Goal: Obtain resource: Download file/media

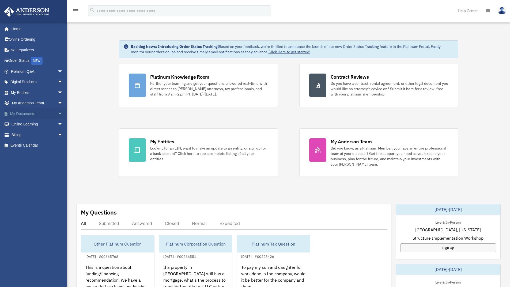
click at [48, 113] on link "My Documents arrow_drop_down" at bounding box center [37, 113] width 67 height 11
click at [58, 112] on span "arrow_drop_down" at bounding box center [63, 113] width 11 height 11
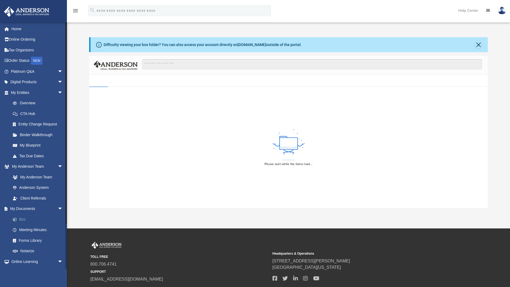
click at [27, 216] on link "Box" at bounding box center [38, 219] width 63 height 11
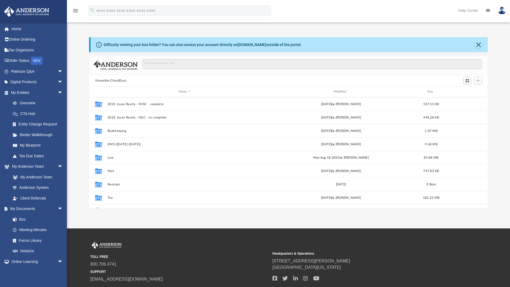
scroll to position [118, 394]
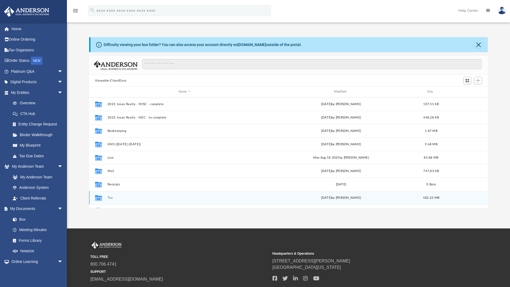
click at [112, 198] on button "Tax" at bounding box center [184, 197] width 154 height 3
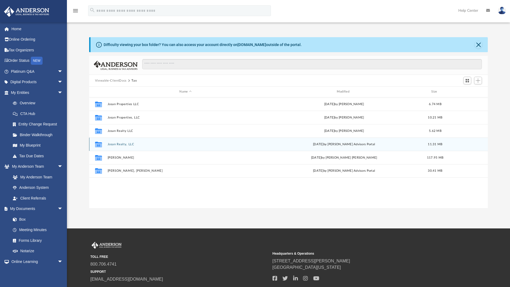
click at [127, 141] on div "Collaborated Folder Josan Realty, LLC [DATE] by [PERSON_NAME] Advisors Portal 1…" at bounding box center [288, 143] width 399 height 13
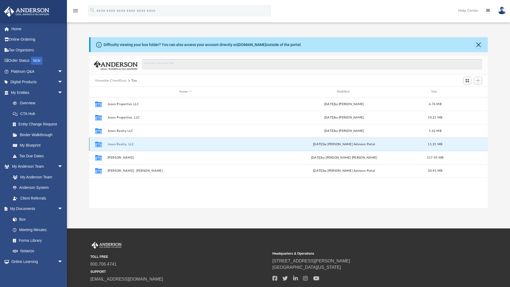
click at [124, 145] on button "Josan Realty, LLC" at bounding box center [185, 144] width 156 height 3
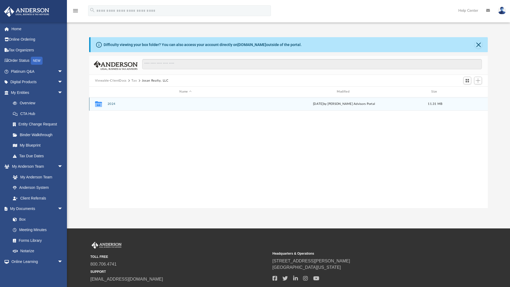
click at [113, 104] on button "2024" at bounding box center [185, 103] width 156 height 3
click at [132, 103] on button "Digital Tax Organizer" at bounding box center [185, 103] width 156 height 3
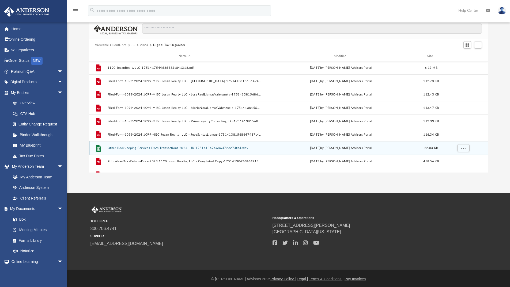
scroll to position [0, 0]
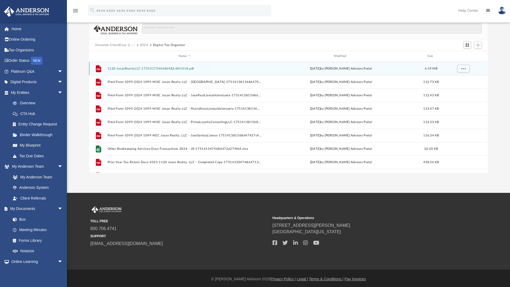
click at [159, 70] on button "1120-JosanRealtyLLC-1751417544686482c841318.pdf" at bounding box center [184, 68] width 154 height 3
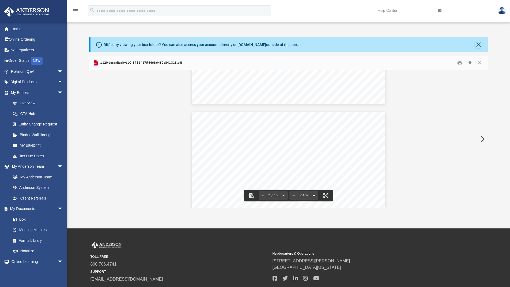
scroll to position [131, 0]
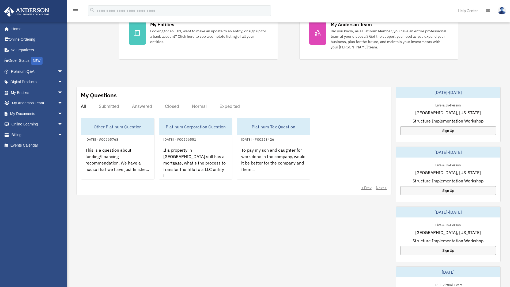
scroll to position [143, 0]
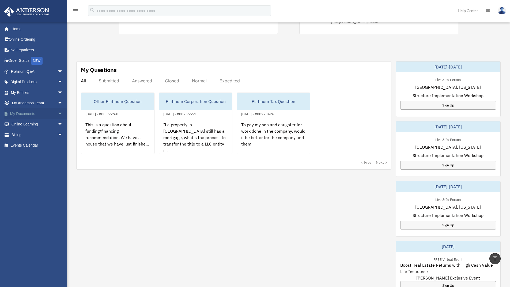
click at [59, 114] on span "arrow_drop_down" at bounding box center [63, 113] width 11 height 11
click at [40, 124] on link "Box" at bounding box center [38, 124] width 63 height 11
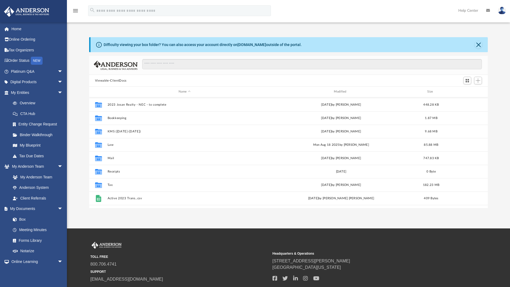
scroll to position [5, 0]
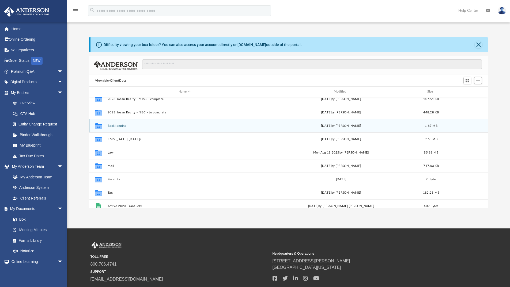
click at [121, 125] on button "Bookkeeping" at bounding box center [184, 125] width 154 height 3
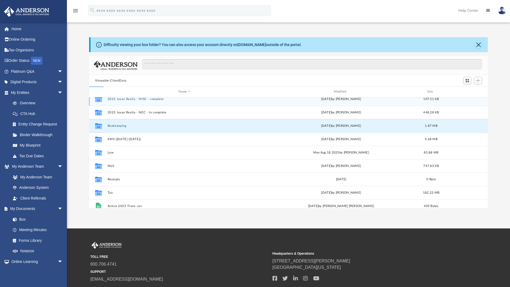
scroll to position [0, 0]
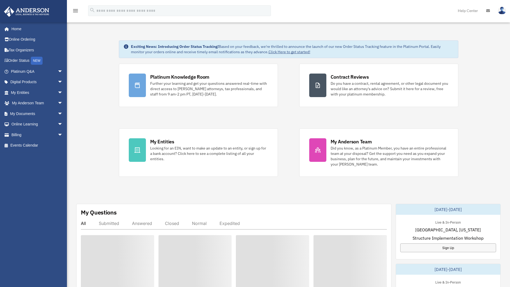
scroll to position [143, 0]
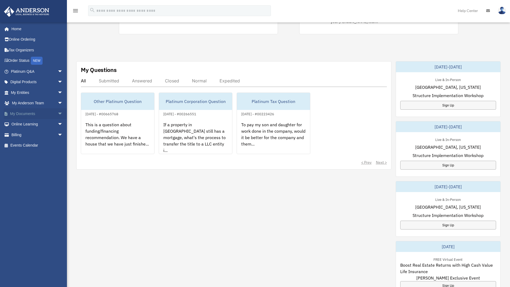
click at [46, 114] on link "My Documents arrow_drop_down" at bounding box center [37, 113] width 67 height 11
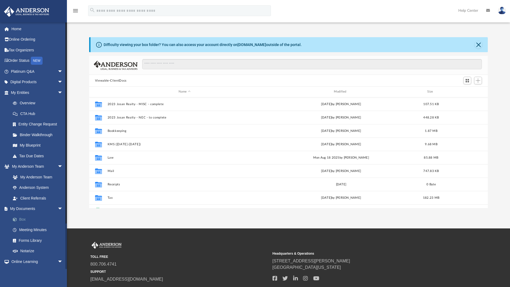
scroll to position [118, 394]
click at [25, 219] on link "Box" at bounding box center [38, 219] width 63 height 11
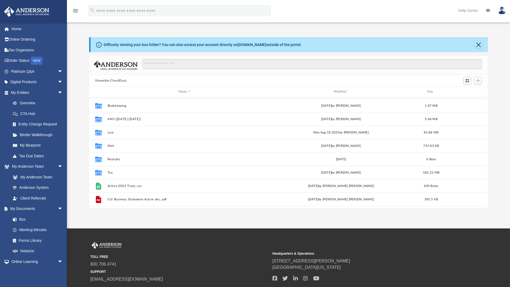
scroll to position [36, 0]
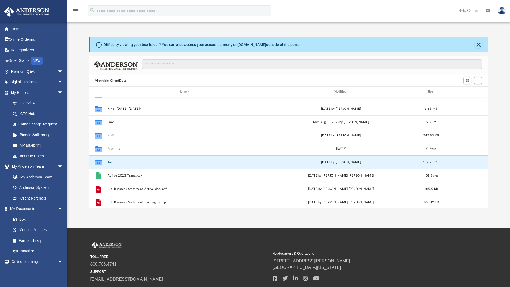
click at [108, 162] on button "Tax" at bounding box center [184, 161] width 154 height 3
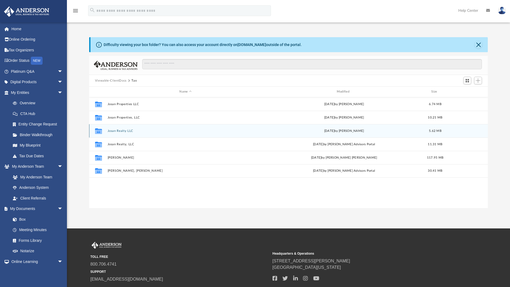
click at [125, 129] on button "Josan Realty LLC" at bounding box center [185, 130] width 156 height 3
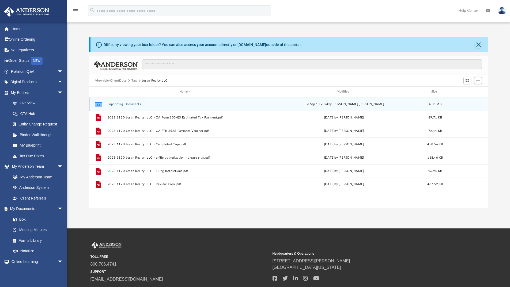
click at [135, 104] on button "Supporting Documents" at bounding box center [185, 103] width 156 height 3
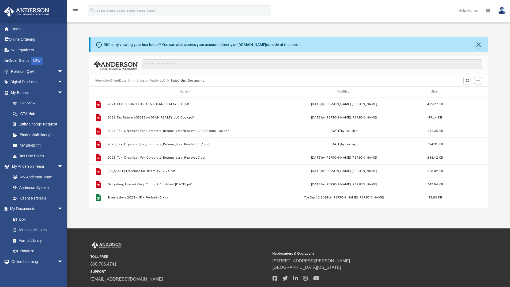
click at [132, 79] on button "···" at bounding box center [132, 80] width 3 height 5
click at [136, 89] on li "Tax" at bounding box center [136, 90] width 5 height 6
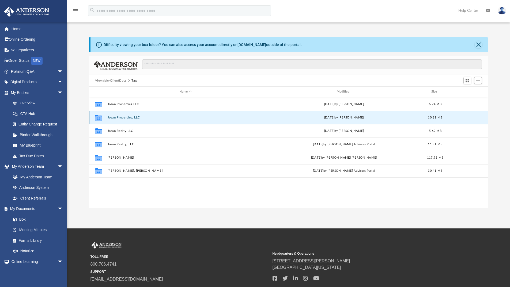
click at [128, 118] on button "Josan Properties, LLC" at bounding box center [185, 117] width 156 height 3
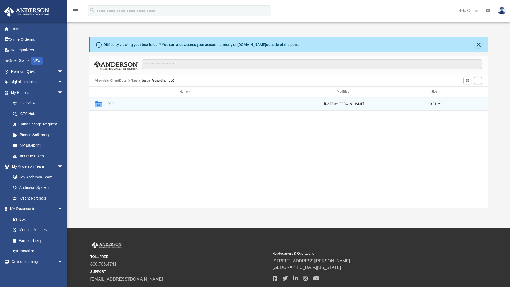
click at [111, 104] on button "2024" at bounding box center [185, 103] width 156 height 3
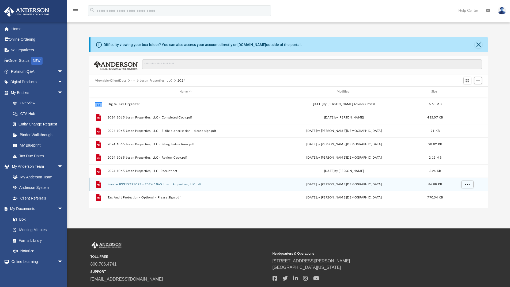
click at [159, 185] on button "Invoice 83315721093 - 2024 1065 Josan Properties, LLC.pdf" at bounding box center [185, 184] width 156 height 3
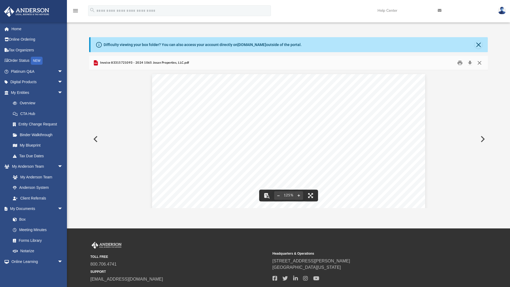
click at [479, 61] on button "Close" at bounding box center [479, 63] width 10 height 8
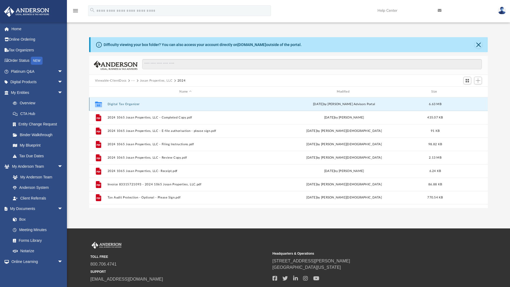
click at [122, 103] on button "Digital Tax Organizer" at bounding box center [185, 103] width 156 height 3
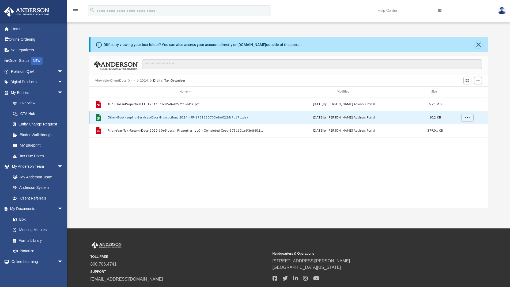
click at [151, 118] on button "Other-Bookkeeping-Services-Docs-Transactions 2024 - JP-17511307036860224f9b17d.…" at bounding box center [185, 117] width 156 height 3
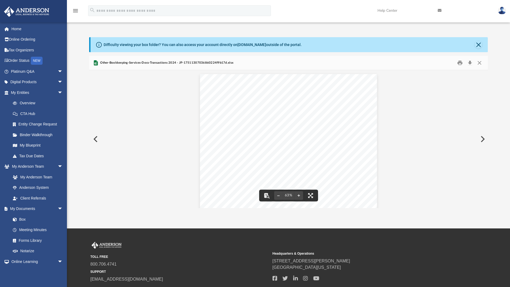
click at [170, 133] on div "CHK_6224_CURRENT_VIEW (1) Date Description Debit Credit Purpose 1/9/2024 SERVIC…" at bounding box center [288, 142] width 399 height 145
click at [480, 62] on button "Close" at bounding box center [479, 63] width 10 height 8
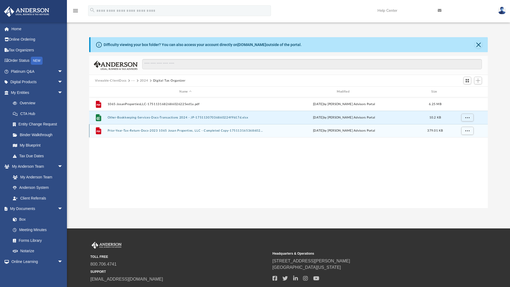
click at [156, 130] on button "Prior-Year-Tax-Return-Docs-2023 1065 Josan Properties, LLC - Completed Copy-175…" at bounding box center [185, 130] width 156 height 3
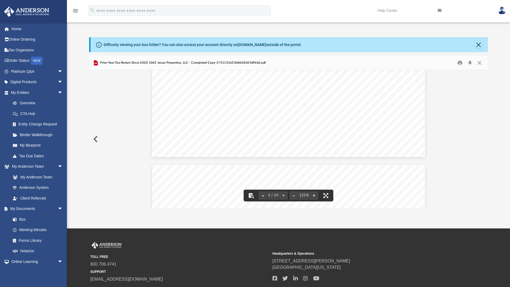
scroll to position [998, 0]
click at [481, 63] on button "Close" at bounding box center [479, 63] width 10 height 8
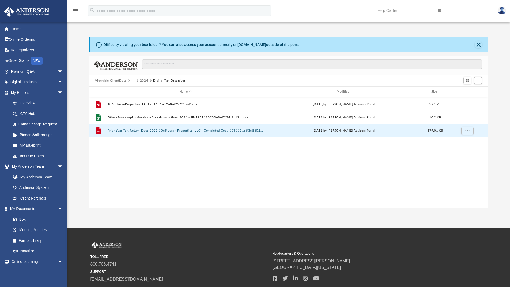
click at [144, 80] on button "2024" at bounding box center [144, 80] width 8 height 5
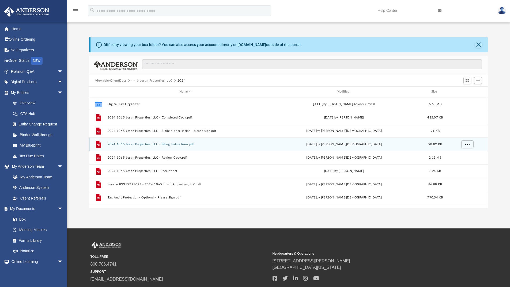
click at [169, 144] on button "2024 1065 Josan Properties, LLC - Filing Instructions.pdf" at bounding box center [185, 144] width 156 height 3
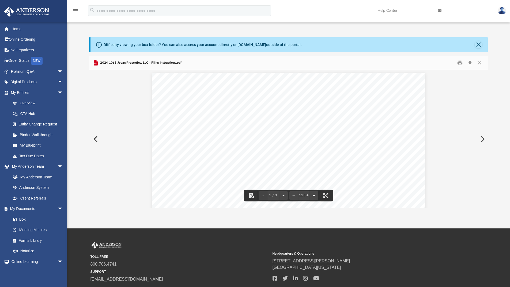
scroll to position [0, 0]
click at [482, 64] on button "Close" at bounding box center [479, 63] width 10 height 8
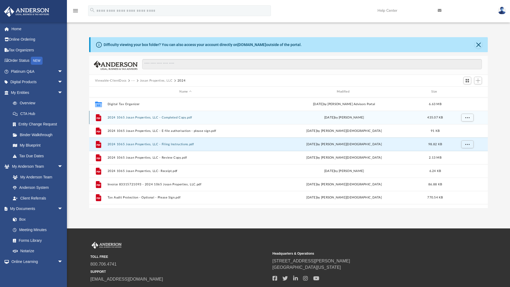
click at [181, 117] on button "2024 1065 Josan Properties, LLC - Completed Copy.pdf" at bounding box center [185, 117] width 156 height 3
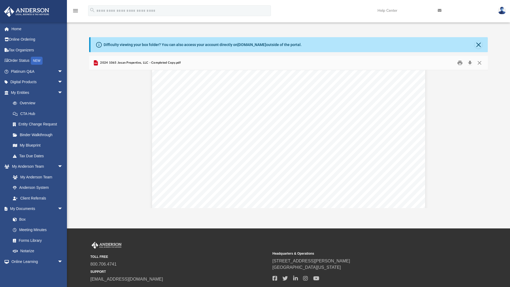
scroll to position [4137, 0]
click at [478, 43] on button "Close" at bounding box center [477, 44] width 7 height 7
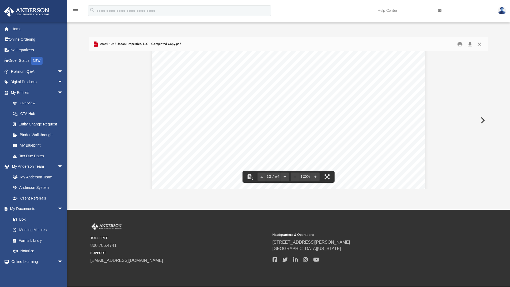
click at [478, 44] on button "Close" at bounding box center [479, 44] width 10 height 8
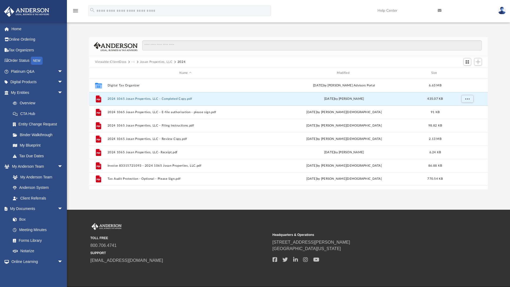
click at [160, 61] on button "Josan Properties, LLC" at bounding box center [156, 62] width 33 height 5
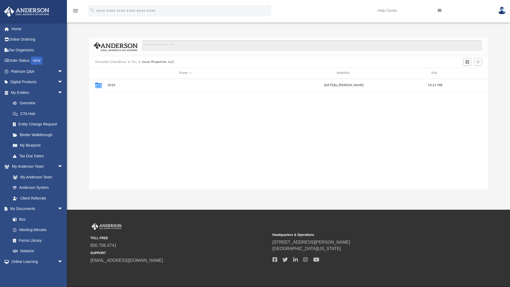
click at [134, 62] on button "Tax" at bounding box center [133, 62] width 5 height 5
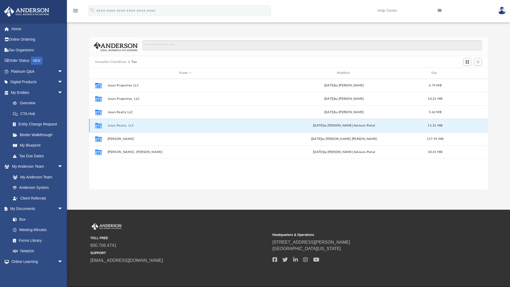
click at [125, 125] on button "Josan Realty, LLC" at bounding box center [185, 125] width 156 height 3
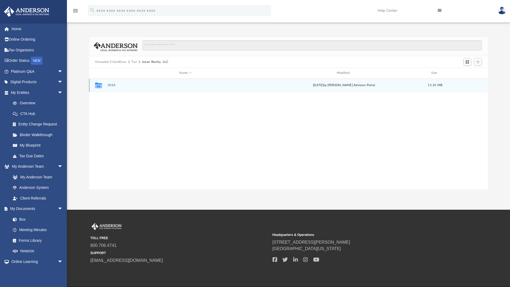
click at [109, 84] on button "2024" at bounding box center [185, 84] width 156 height 3
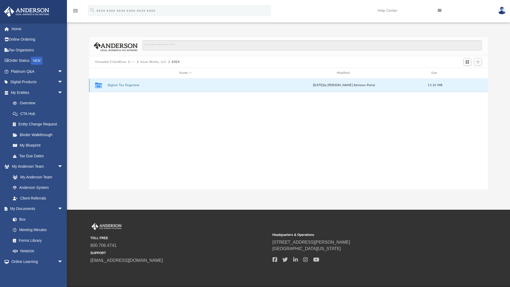
click at [131, 85] on button "Digital Tax Organizer" at bounding box center [185, 84] width 156 height 3
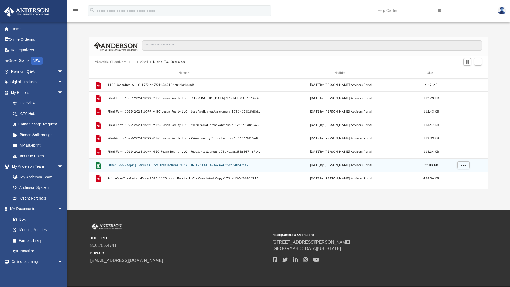
scroll to position [0, 0]
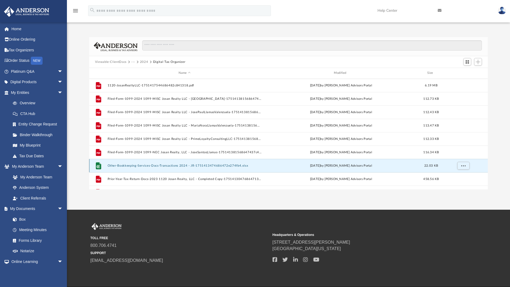
click at [139, 166] on button "Other-Bookkeeping-Services-Docs-Transactions 2024 - JR-1751413474686472e274fb4.…" at bounding box center [184, 165] width 154 height 3
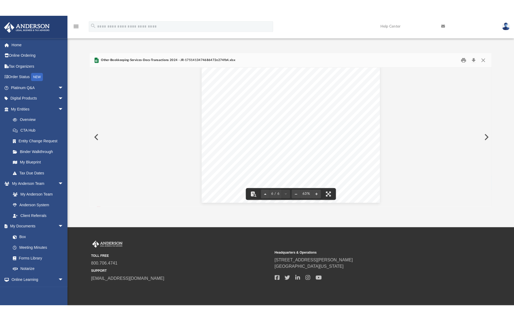
scroll to position [730, 0]
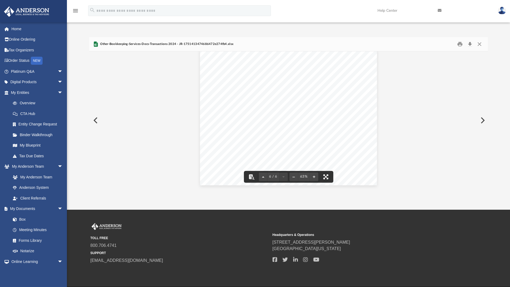
click at [324, 175] on button "File preview" at bounding box center [326, 177] width 12 height 12
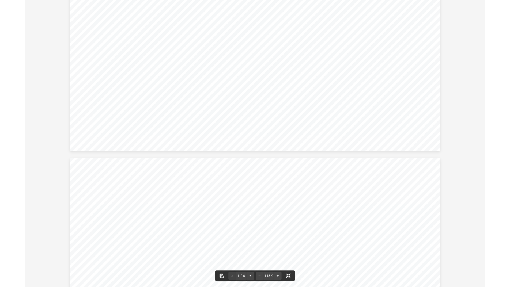
scroll to position [0, 0]
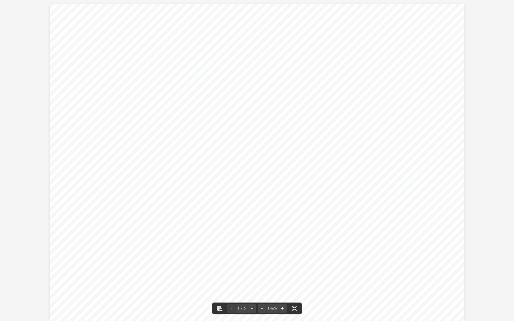
click at [296, 287] on button "File preview" at bounding box center [294, 308] width 12 height 12
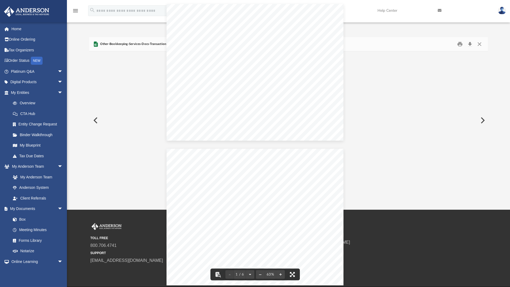
scroll to position [118, 394]
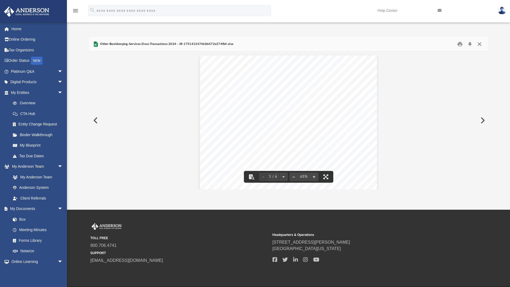
click at [477, 44] on button "Close" at bounding box center [479, 44] width 10 height 8
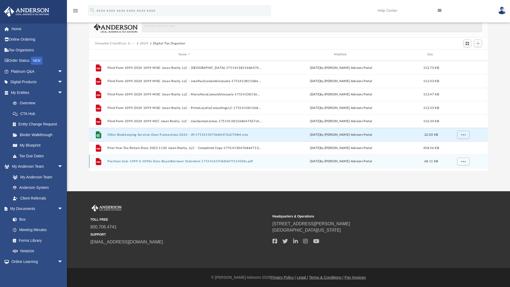
scroll to position [0, 0]
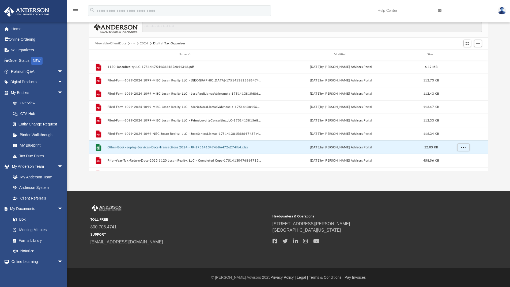
click at [143, 42] on button "2024" at bounding box center [144, 43] width 8 height 5
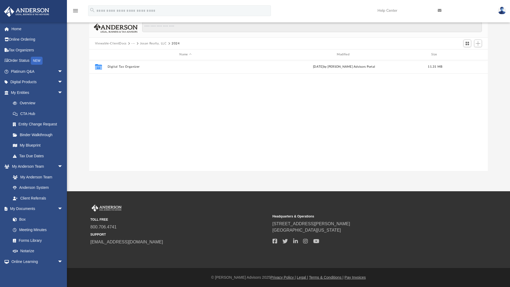
click at [132, 43] on button "···" at bounding box center [132, 43] width 3 height 5
click at [125, 43] on button "Viewable-ClientDocs" at bounding box center [111, 43] width 32 height 5
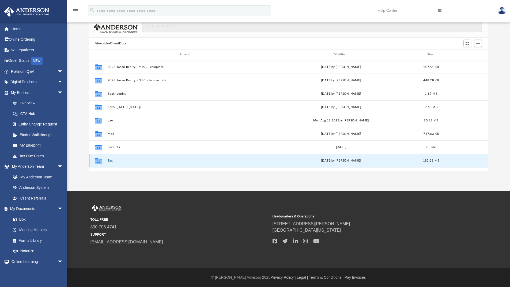
click at [120, 159] on button "Tax" at bounding box center [184, 160] width 154 height 3
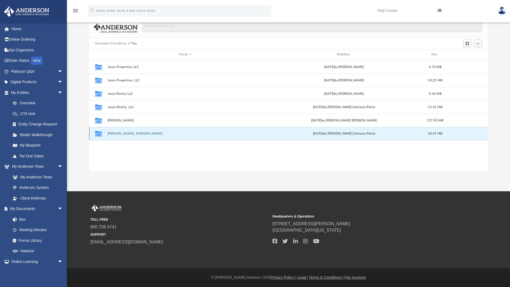
click at [133, 134] on button "[PERSON_NAME], [PERSON_NAME]" at bounding box center [185, 133] width 156 height 3
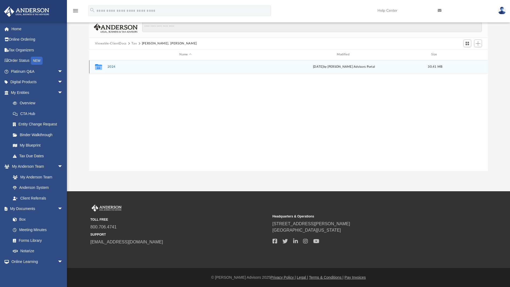
click at [111, 67] on button "2024" at bounding box center [185, 66] width 156 height 3
click at [117, 67] on button "Digital Tax Organizer" at bounding box center [185, 66] width 156 height 3
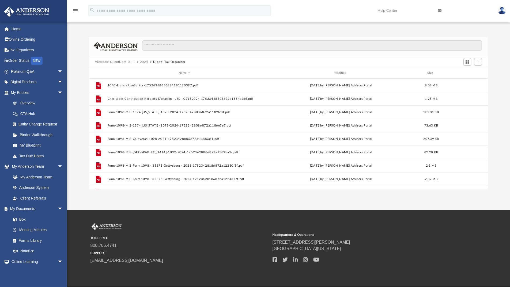
click at [143, 60] on button "2024" at bounding box center [144, 62] width 8 height 5
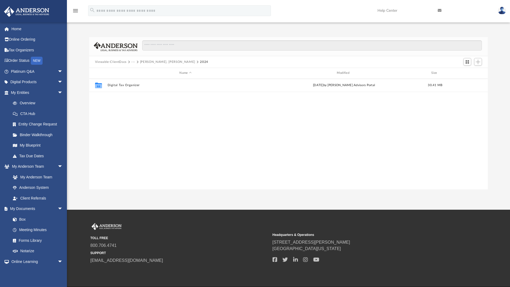
click at [133, 61] on button "···" at bounding box center [132, 62] width 3 height 5
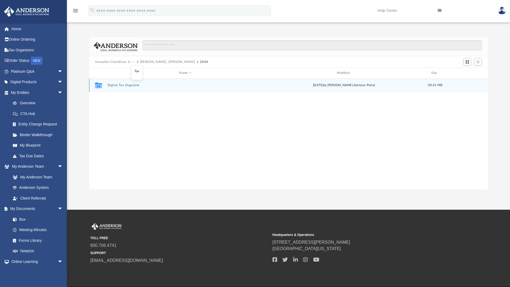
click at [126, 87] on button "Digital Tax Organizer" at bounding box center [185, 84] width 156 height 3
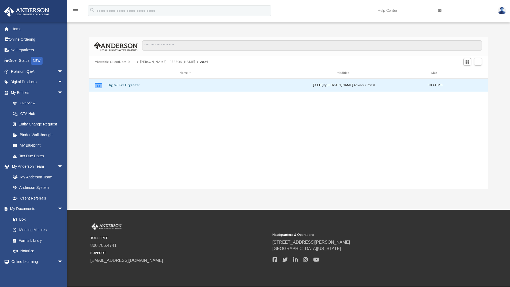
click at [114, 61] on button "Viewable-ClientDocs" at bounding box center [111, 62] width 32 height 5
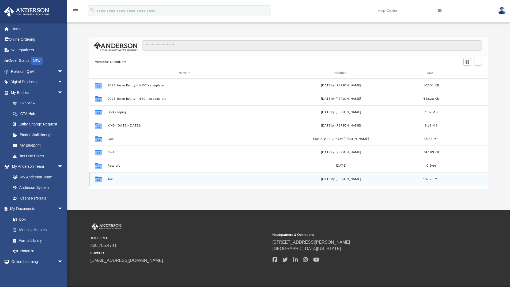
click at [113, 177] on div "Collaborated Folder Tax [DATE] by [PERSON_NAME] 182.23 MB" at bounding box center [288, 178] width 399 height 13
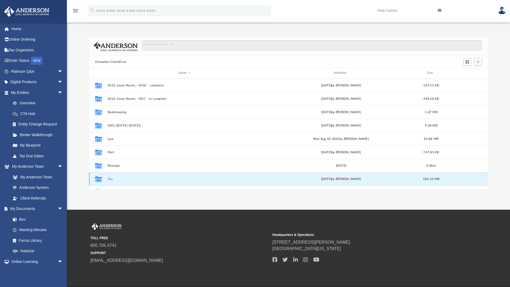
click at [110, 179] on button "Tax" at bounding box center [184, 178] width 154 height 3
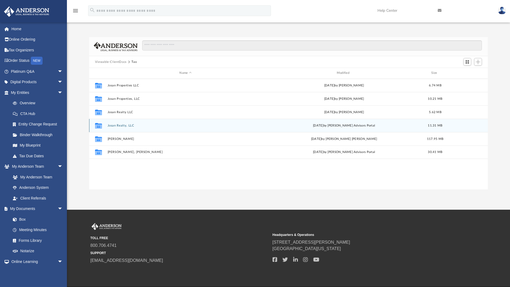
click at [118, 125] on button "Josan Realty, LLC" at bounding box center [185, 125] width 156 height 3
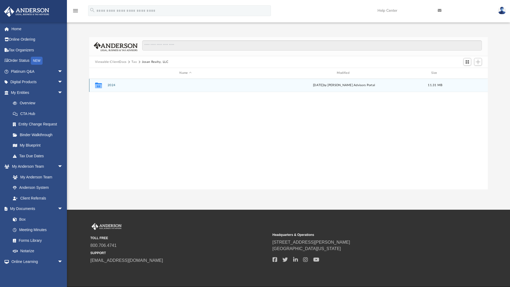
click at [113, 86] on button "2024" at bounding box center [185, 84] width 156 height 3
click at [120, 83] on div "Collaborated Folder Digital Tax Organizer [DATE] by [PERSON_NAME] Advisors Port…" at bounding box center [288, 85] width 399 height 13
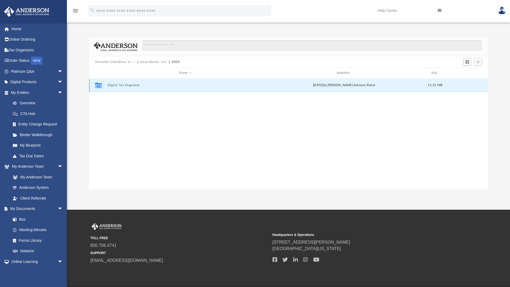
click at [120, 85] on button "Digital Tax Organizer" at bounding box center [185, 84] width 156 height 3
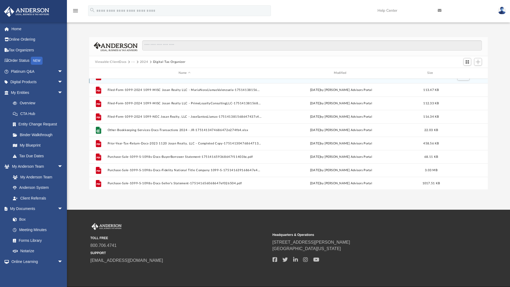
scroll to position [36, 0]
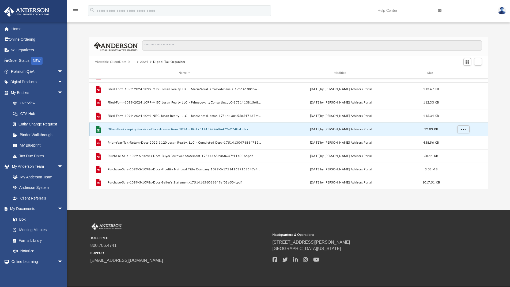
click at [138, 129] on button "Other-Bookkeeping-Services-Docs-Transactions 2024 - JR-1751413474686472e274fb4.…" at bounding box center [184, 129] width 154 height 3
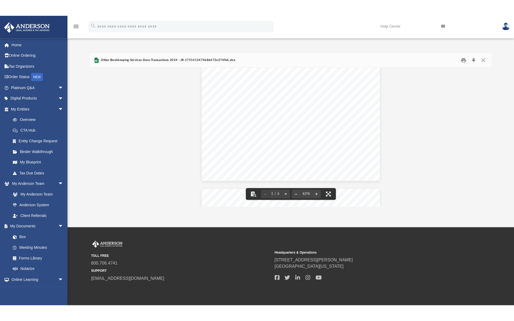
scroll to position [0, 0]
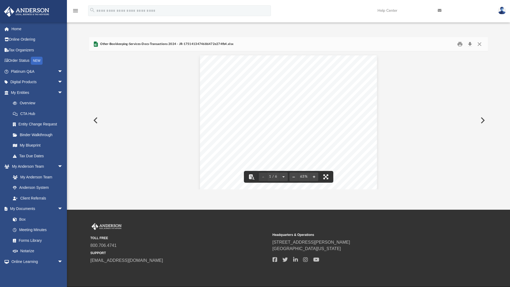
click at [326, 178] on button "File preview" at bounding box center [326, 177] width 12 height 12
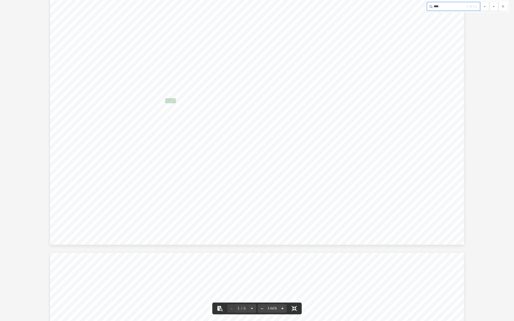
scroll to position [57, 0]
click at [447, 7] on input "****" at bounding box center [452, 6] width 53 height 9
type input "****"
click at [489, 2] on button "File preview" at bounding box center [493, 6] width 9 height 9
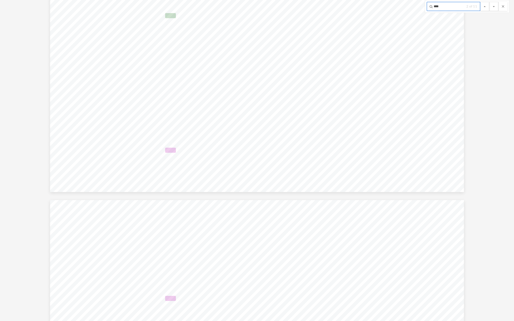
click at [489, 2] on button "File preview" at bounding box center [493, 6] width 9 height 9
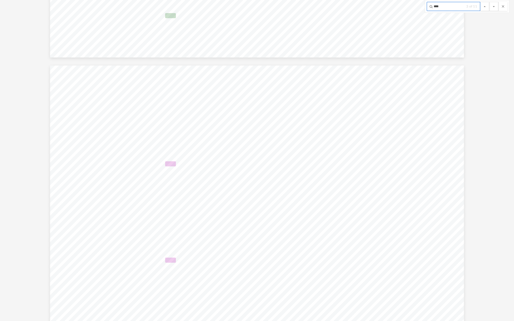
click at [489, 2] on button "File preview" at bounding box center [493, 6] width 9 height 9
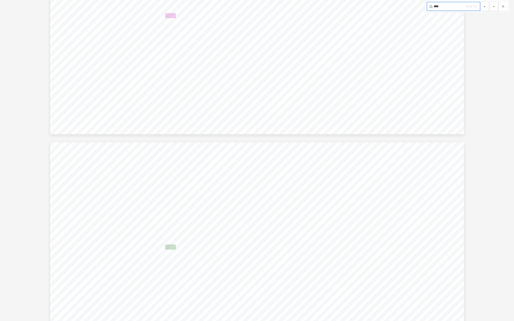
scroll to position [1404, 0]
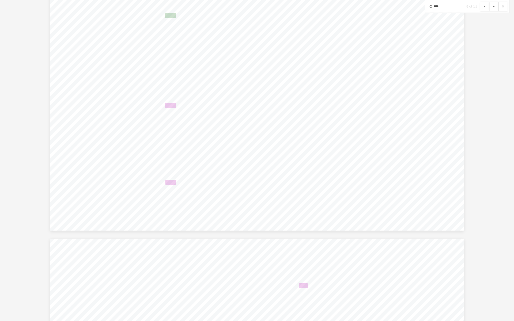
click at [489, 2] on button "File preview" at bounding box center [493, 6] width 9 height 9
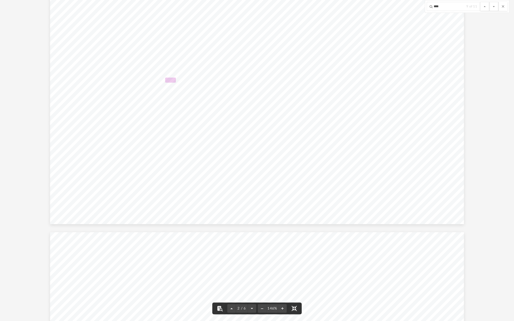
scroll to position [0, 0]
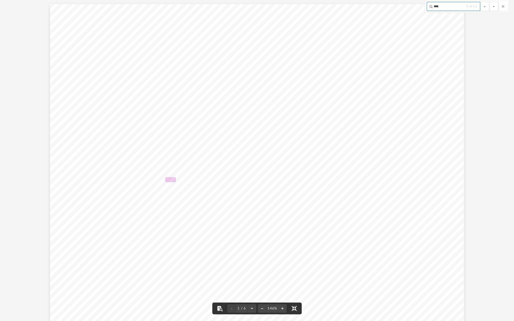
click at [446, 6] on input "****" at bounding box center [452, 6] width 53 height 9
click at [489, 2] on button "File preview" at bounding box center [493, 6] width 9 height 9
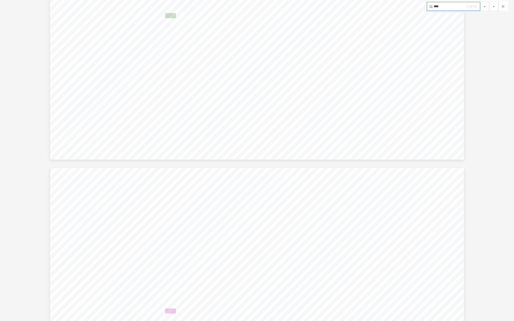
click at [489, 2] on button "File preview" at bounding box center [493, 6] width 9 height 9
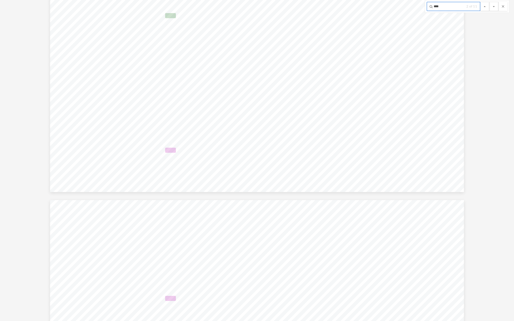
click at [489, 2] on button "File preview" at bounding box center [493, 6] width 9 height 9
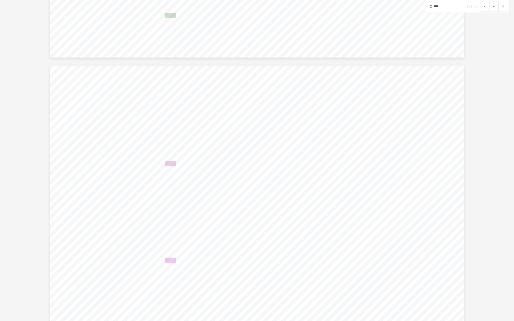
click at [489, 2] on button "File preview" at bounding box center [493, 6] width 9 height 9
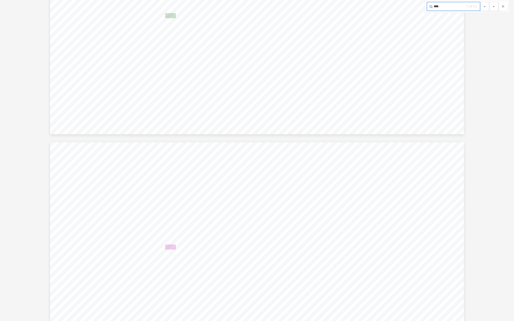
click at [489, 2] on button "File preview" at bounding box center [493, 6] width 9 height 9
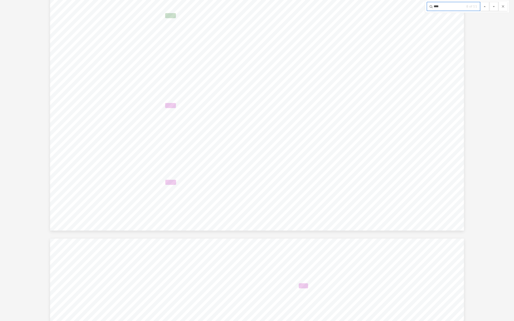
click at [489, 2] on button "File preview" at bounding box center [493, 6] width 9 height 9
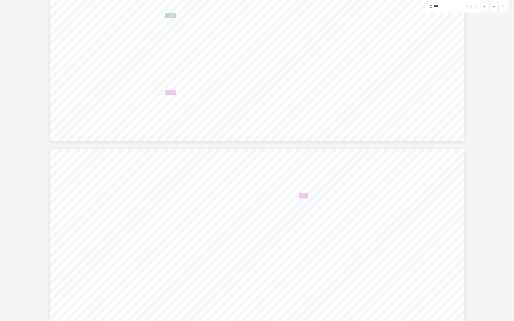
click at [489, 2] on button "File preview" at bounding box center [493, 6] width 9 height 9
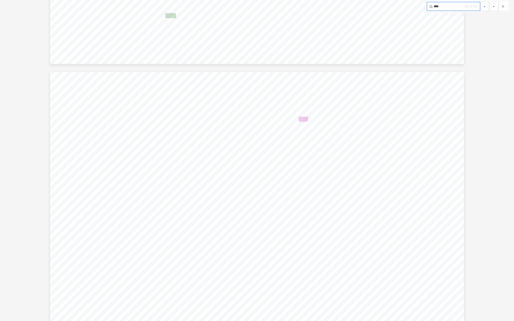
click at [489, 2] on button "File preview" at bounding box center [493, 6] width 9 height 9
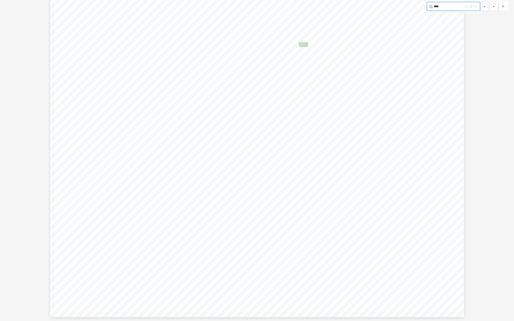
click at [446, 6] on input "****" at bounding box center [452, 6] width 53 height 9
click at [489, 2] on button "File preview" at bounding box center [493, 6] width 9 height 9
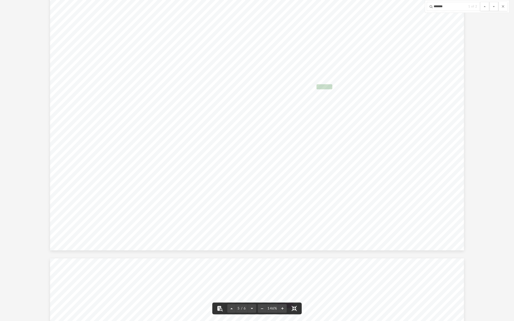
scroll to position [1384, 0]
click at [446, 5] on input "*******" at bounding box center [452, 6] width 53 height 9
click at [489, 2] on button "File preview" at bounding box center [493, 6] width 9 height 9
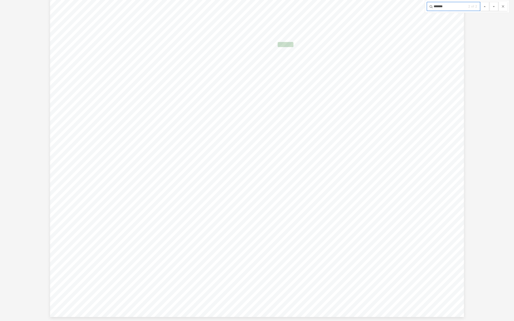
click at [489, 2] on button "File preview" at bounding box center [493, 6] width 9 height 9
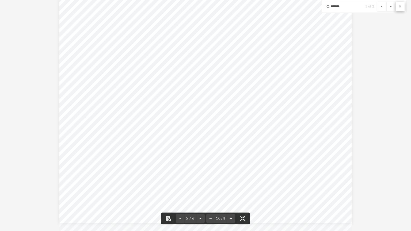
scroll to position [951, 0]
click at [280, 17] on div "CHK_7159_CURRENT_VIEW (3) 8/30/2024 DEBIT PURCHASE Aug 28 4165 AMAZON MARK* RK8…" at bounding box center [205, 119] width 297 height 230
click at [400, 5] on button "File preview" at bounding box center [399, 6] width 9 height 9
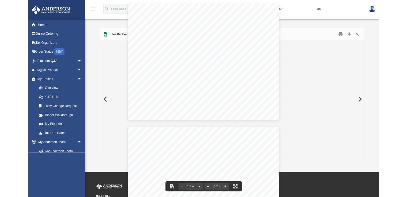
scroll to position [117, 302]
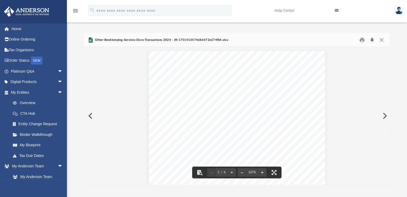
click at [373, 40] on button "Download" at bounding box center [372, 40] width 10 height 8
click at [307, 147] on span "120,977.09" at bounding box center [311, 148] width 9 height 2
drag, startPoint x: 305, startPoint y: 147, endPoint x: 313, endPoint y: 149, distance: 8.4
click at [313, 149] on div "CHK_7159_CURRENT_VIEW (3) 8/30/2024 DEBIT PURCHASE Aug 28 4165 AMAZON MARK* RK8…" at bounding box center [236, 163] width 177 height 137
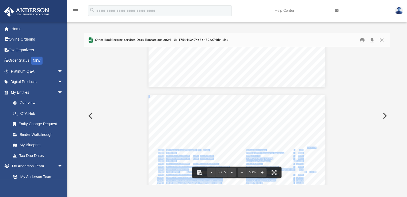
click at [308, 147] on span "120,977.09" at bounding box center [311, 148] width 9 height 2
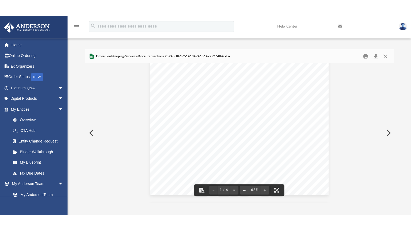
scroll to position [0, 0]
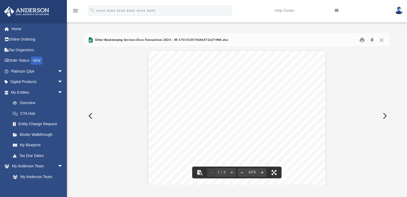
click at [273, 174] on button "File preview" at bounding box center [274, 173] width 12 height 12
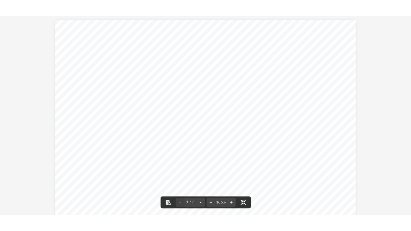
scroll to position [117, 305]
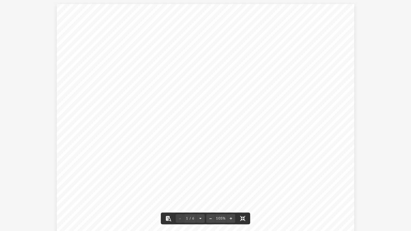
click at [262, 23] on div "CHK_7159_CURRENT_VIEW (3) Date Description Notes Debit Credit [DATE] ATM DEPOSI…" at bounding box center [205, 119] width 297 height 230
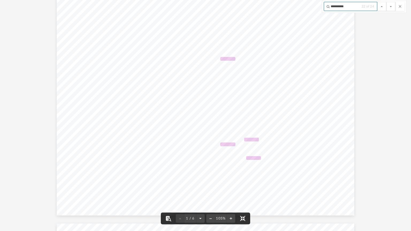
scroll to position [36, 0]
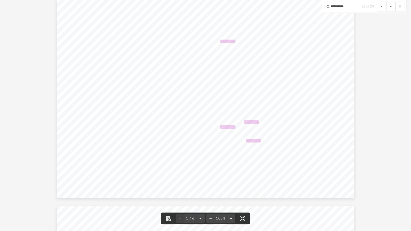
click at [354, 5] on input "**********" at bounding box center [350, 6] width 53 height 9
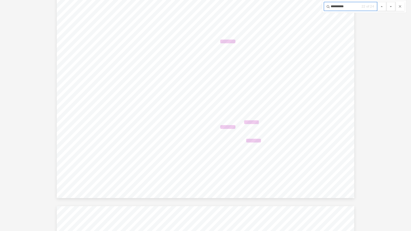
click at [386, 2] on button "File preview" at bounding box center [390, 6] width 9 height 9
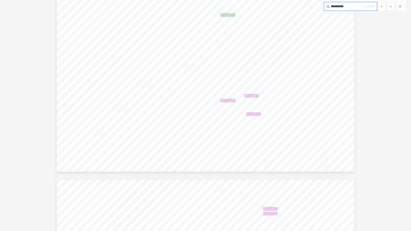
click at [386, 2] on button "File preview" at bounding box center [390, 6] width 9 height 9
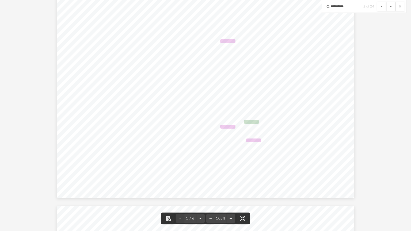
scroll to position [0, 0]
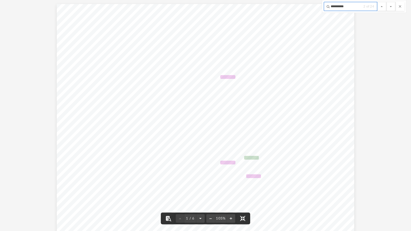
click at [350, 9] on input "**********" at bounding box center [350, 6] width 53 height 9
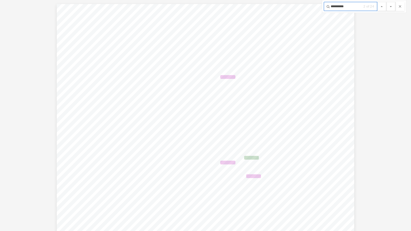
click at [386, 2] on button "File preview" at bounding box center [390, 6] width 9 height 9
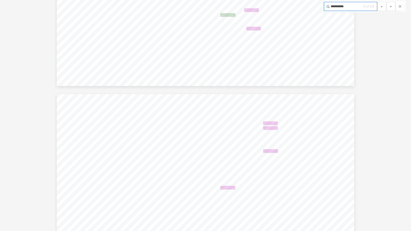
click at [386, 2] on button "File preview" at bounding box center [390, 6] width 9 height 9
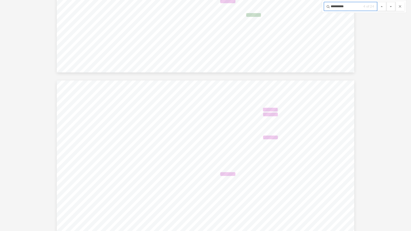
click at [386, 2] on button "File preview" at bounding box center [390, 6] width 9 height 9
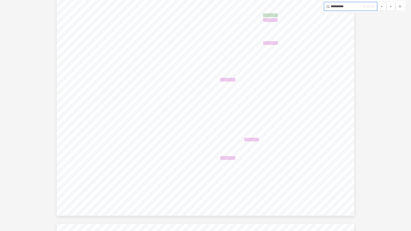
click at [386, 2] on button "File preview" at bounding box center [390, 6] width 9 height 9
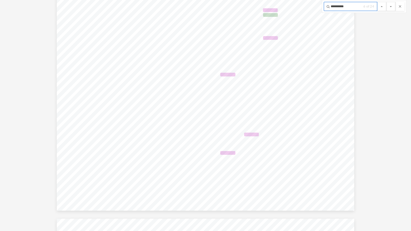
click at [386, 2] on button "File preview" at bounding box center [390, 6] width 9 height 9
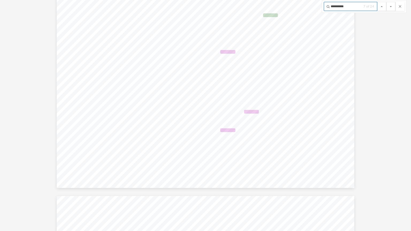
click at [386, 2] on button "File preview" at bounding box center [390, 6] width 9 height 9
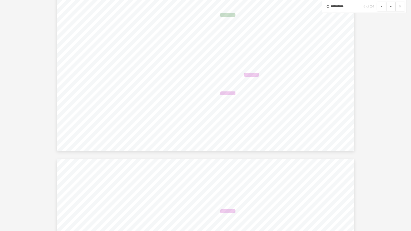
click at [386, 2] on button "File preview" at bounding box center [390, 6] width 9 height 9
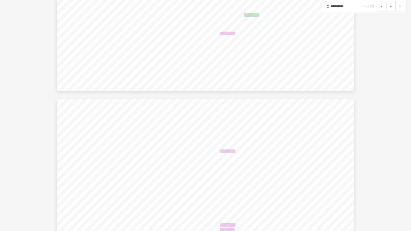
click at [386, 2] on button "File preview" at bounding box center [390, 6] width 9 height 9
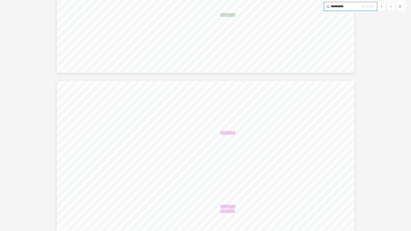
click at [386, 2] on button "File preview" at bounding box center [390, 6] width 9 height 9
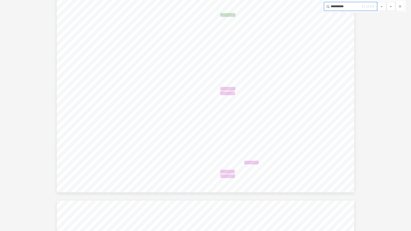
click at [386, 2] on button "File preview" at bounding box center [390, 6] width 9 height 9
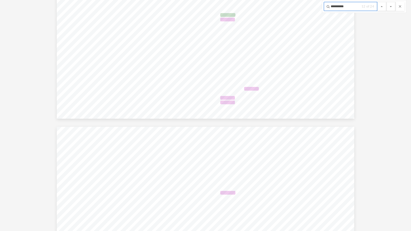
click at [386, 2] on button "File preview" at bounding box center [390, 6] width 9 height 9
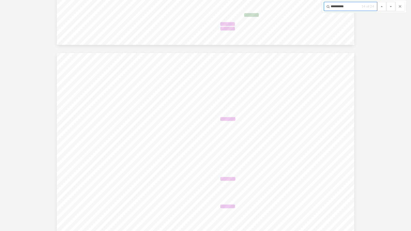
click at [386, 2] on button "File preview" at bounding box center [390, 6] width 9 height 9
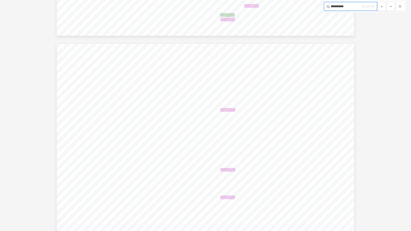
click at [386, 2] on button "File preview" at bounding box center [390, 6] width 9 height 9
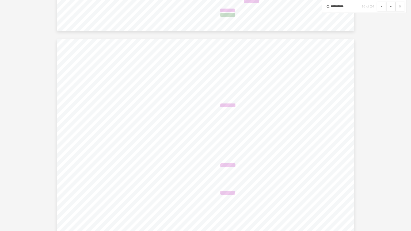
click at [386, 2] on button "File preview" at bounding box center [390, 6] width 9 height 9
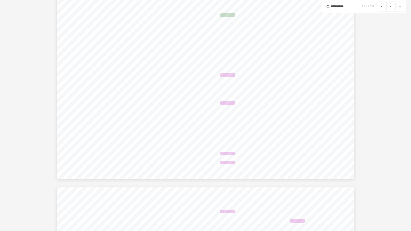
click at [386, 2] on button "File preview" at bounding box center [390, 6] width 9 height 9
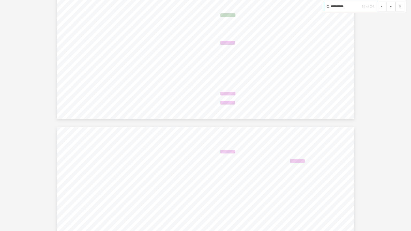
click at [386, 2] on button "File preview" at bounding box center [390, 6] width 9 height 9
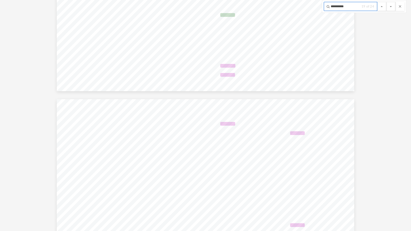
click at [386, 2] on button "File preview" at bounding box center [390, 6] width 9 height 9
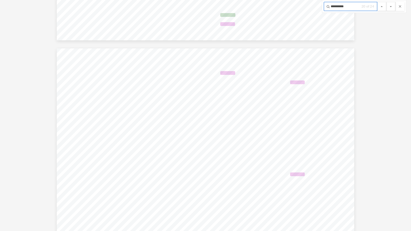
click at [386, 2] on button "File preview" at bounding box center [390, 6] width 9 height 9
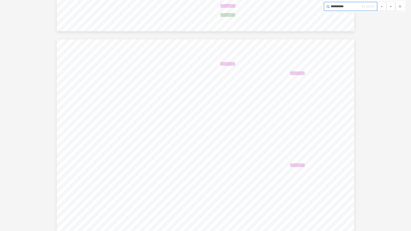
click at [386, 2] on button "File preview" at bounding box center [390, 6] width 9 height 9
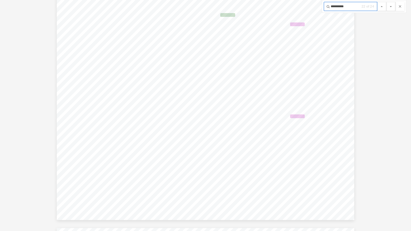
click at [386, 2] on button "File preview" at bounding box center [390, 6] width 9 height 9
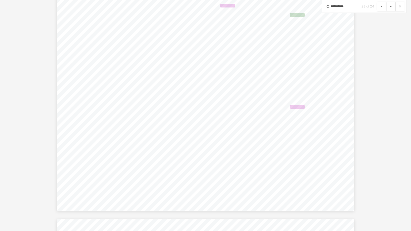
click at [386, 2] on button "File preview" at bounding box center [390, 6] width 9 height 9
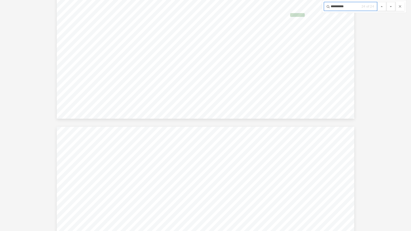
click at [386, 2] on button "File preview" at bounding box center [390, 6] width 9 height 9
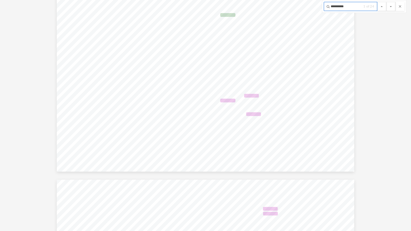
click at [386, 2] on button "File preview" at bounding box center [390, 6] width 9 height 9
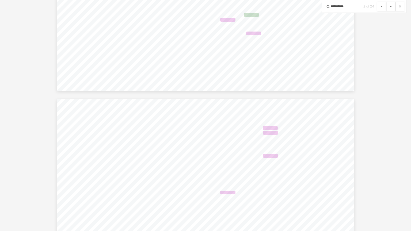
click at [386, 2] on button "File preview" at bounding box center [390, 6] width 9 height 9
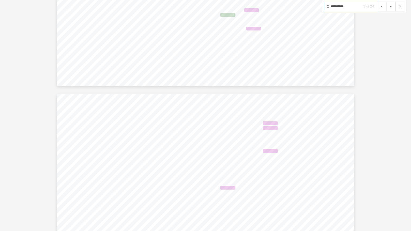
click at [386, 2] on button "File preview" at bounding box center [390, 6] width 9 height 9
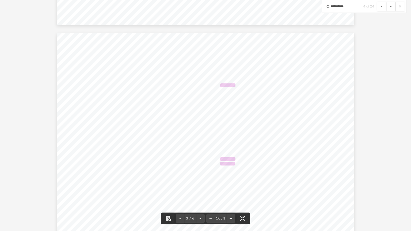
scroll to position [482, 0]
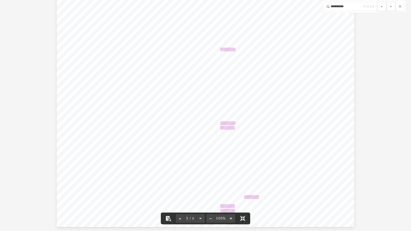
click at [262, 101] on div "CHK_7159_CURRENT_VIEW (3) 4/17/2024 OTHER DECREASE UNITEDWHOLESALE 1 TIME DFT04…" at bounding box center [205, 112] width 297 height 230
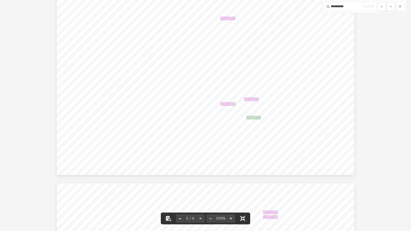
scroll to position [0, 0]
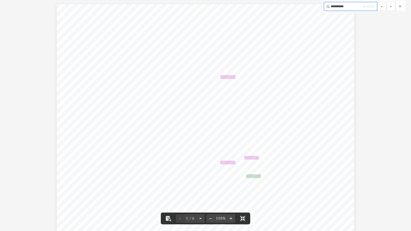
click at [344, 7] on input "**********" at bounding box center [350, 6] width 53 height 9
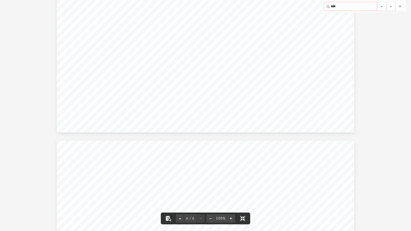
scroll to position [1123, 0]
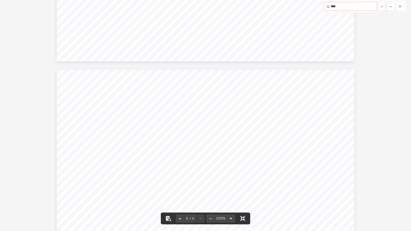
click at [349, 5] on input "****" at bounding box center [350, 6] width 53 height 9
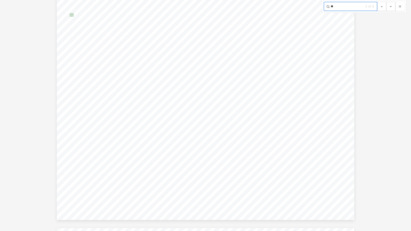
type input "*"
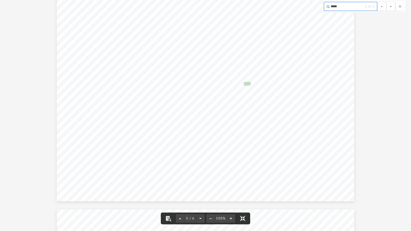
scroll to position [981, 0]
click at [343, 5] on input "*****" at bounding box center [350, 6] width 53 height 9
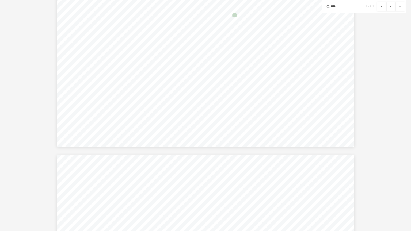
scroll to position [563, 0]
type input "*"
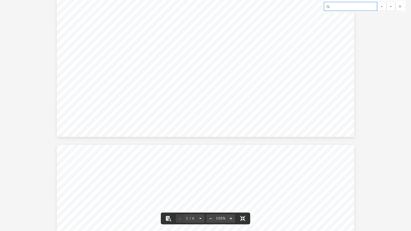
scroll to position [0, 0]
click at [338, 8] on input "Search input" at bounding box center [350, 6] width 53 height 9
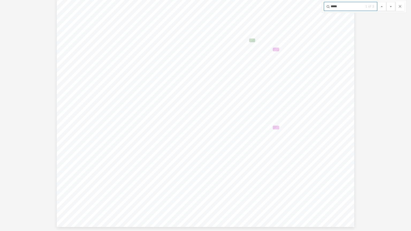
scroll to position [1196, 0]
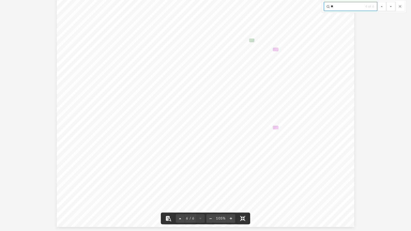
type input "*"
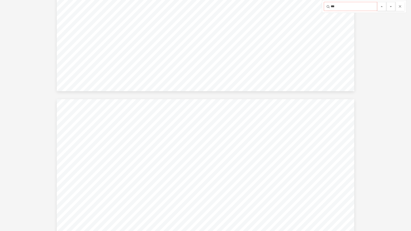
scroll to position [856, 0]
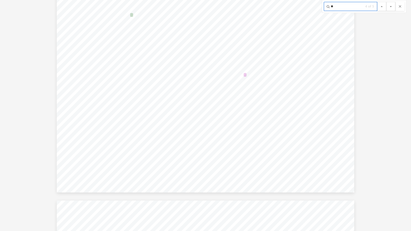
type input "*"
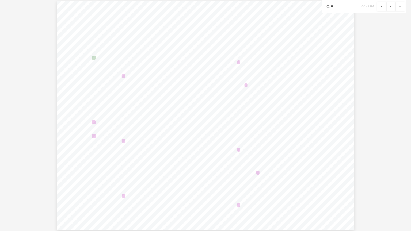
scroll to position [997, 0]
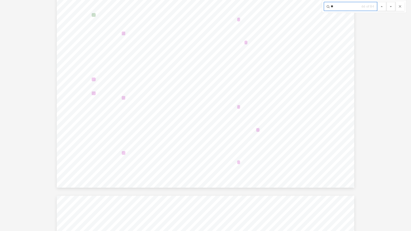
type input "*"
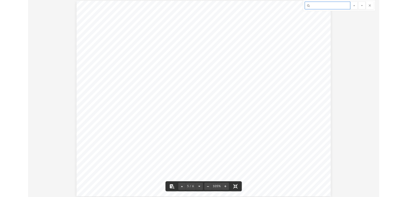
scroll to position [990, 0]
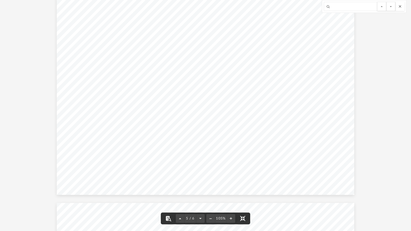
click at [400, 5] on button "File preview" at bounding box center [399, 6] width 9 height 9
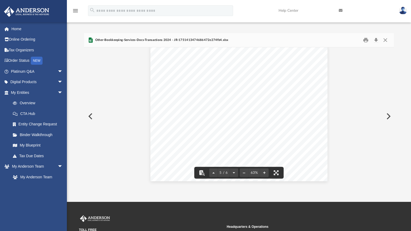
scroll to position [117, 302]
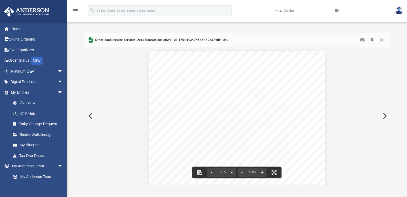
click at [273, 172] on button "File preview" at bounding box center [274, 173] width 12 height 12
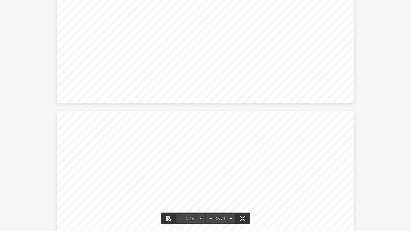
scroll to position [0, 0]
click at [252, 73] on div "CHK_7159_CURRENT_VIEW (3) Date Description Notes Debit Credit [DATE] ATM DEPOSI…" at bounding box center [205, 119] width 297 height 230
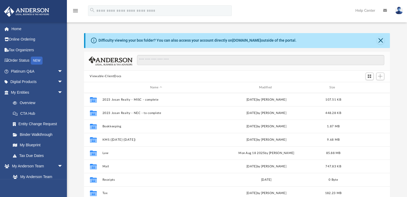
scroll to position [117, 302]
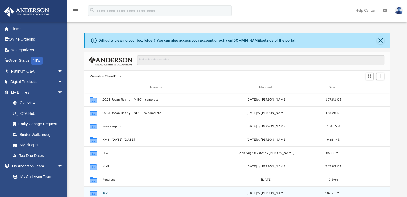
click at [104, 192] on button "Tax" at bounding box center [156, 193] width 108 height 3
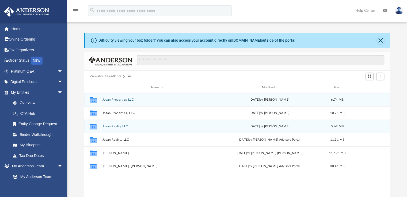
scroll to position [3, 0]
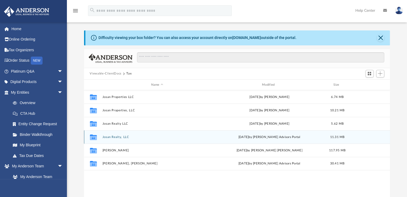
click at [118, 138] on button "Josan Realty, LLC" at bounding box center [157, 137] width 110 height 3
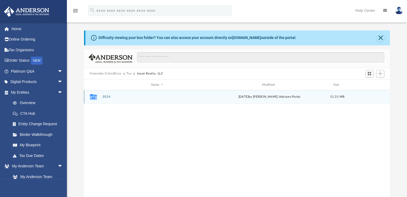
click at [107, 98] on button "2024" at bounding box center [157, 96] width 110 height 3
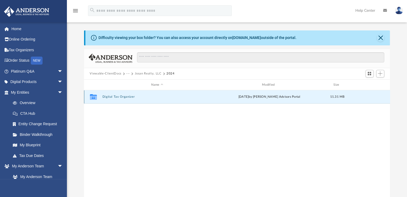
click at [126, 98] on button "Digital Tax Organizer" at bounding box center [157, 96] width 110 height 3
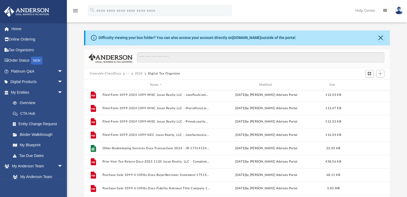
scroll to position [36, 0]
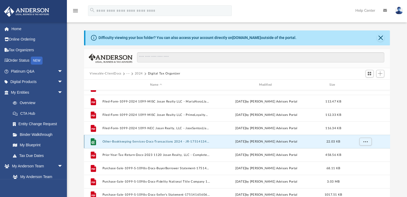
click at [152, 142] on button "Other-Bookkeeping-Services-Docs-Transactions 2024 - JR-1751413474686472e274fb4.…" at bounding box center [156, 141] width 108 height 3
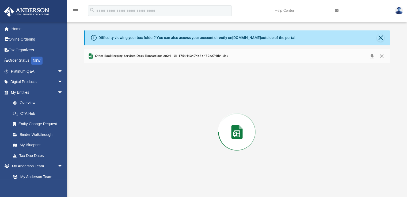
scroll to position [6, 0]
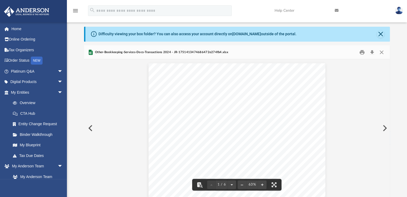
click at [273, 184] on button "File preview" at bounding box center [274, 185] width 12 height 12
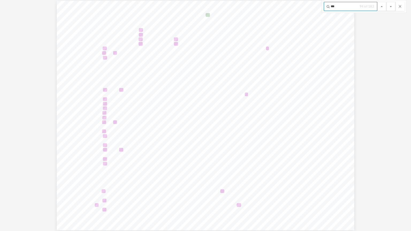
scroll to position [750, 0]
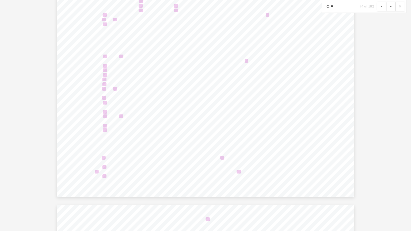
type input "*"
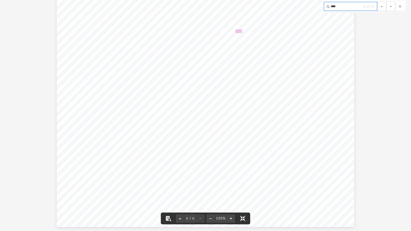
scroll to position [1160, 0]
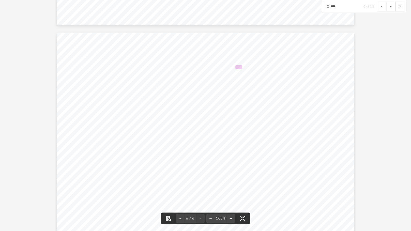
click at [262, 68] on span "Payback on Loan to Josan properties" at bounding box center [243, 67] width 46 height 3
click at [316, 66] on div "CHK_7159_CURRENT_VIEW (3) [DATE] TELLER DEPOSIT [DATE] 13:37 DEPOSIT $ 15,500.0…" at bounding box center [205, 148] width 297 height 230
click at [399, 8] on button "File preview" at bounding box center [399, 6] width 9 height 9
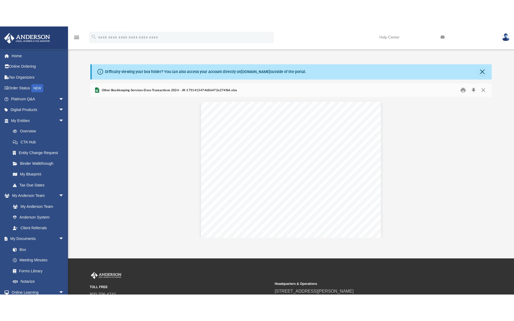
scroll to position [118, 394]
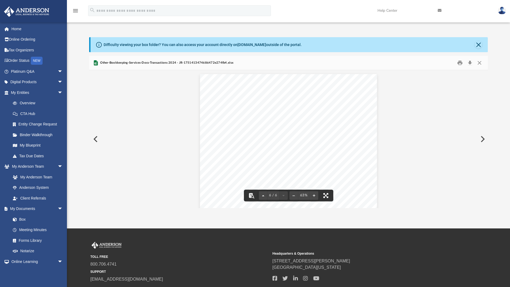
click at [329, 197] on button "File preview" at bounding box center [326, 196] width 12 height 12
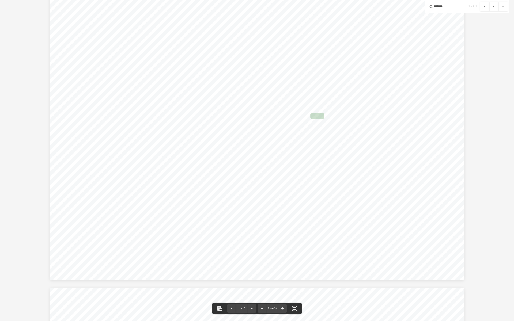
scroll to position [1312, 0]
type input "*******"
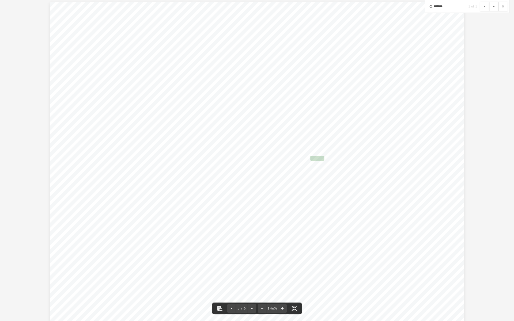
click at [411, 9] on button "File preview" at bounding box center [502, 6] width 9 height 9
click at [339, 80] on span "Payback on Loan to Josan properties" at bounding box center [311, 80] width 66 height 5
drag, startPoint x: 357, startPoint y: 81, endPoint x: 287, endPoint y: 77, distance: 70.2
click at [287, 77] on div "CHK_7159_CURRENT_VIEW (3) [DATE] TELLER DEPOSIT [DATE] 13:37 DEPOSIT $ 15,500.0…" at bounding box center [256, 193] width 413 height 320
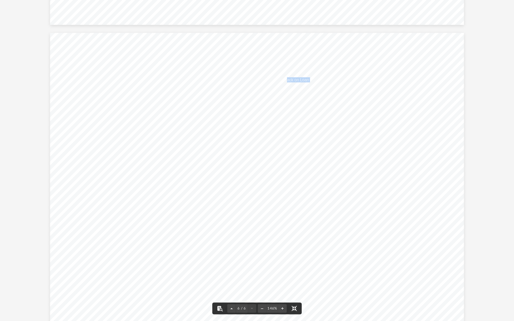
drag, startPoint x: 308, startPoint y: 82, endPoint x: 286, endPoint y: 79, distance: 21.9
click at [286, 79] on span "Payback on Loan to Josan properties" at bounding box center [311, 80] width 66 height 5
click at [340, 94] on span "[STREET_ADDRESS] Pest control" at bounding box center [309, 93] width 63 height 5
drag, startPoint x: 7, startPoint y: 110, endPoint x: 99, endPoint y: 116, distance: 92.5
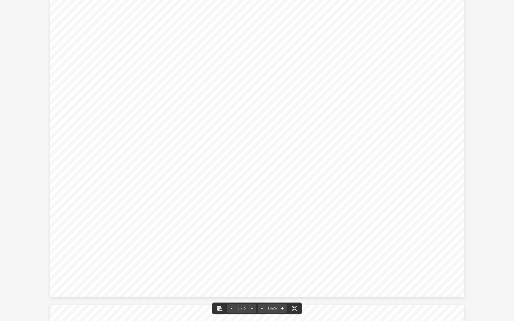
click at [7, 110] on div "CHK_7159_CURRENT_VIEW (3) Date Description Notes Debit Credit [DATE] ATM DEPOSI…" at bounding box center [257, 301] width 514 height 1966
click at [411, 119] on div "CHK_7159_CURRENT_VIEW (3) Date Description Notes Debit Credit [DATE] ATM DEPOSI…" at bounding box center [257, 301] width 514 height 1966
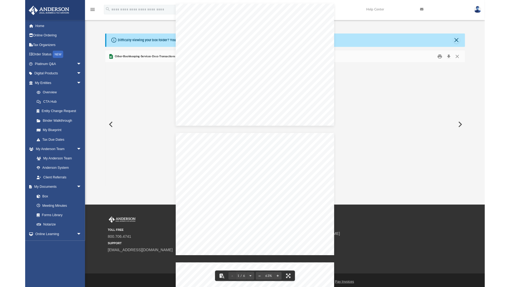
scroll to position [118, 394]
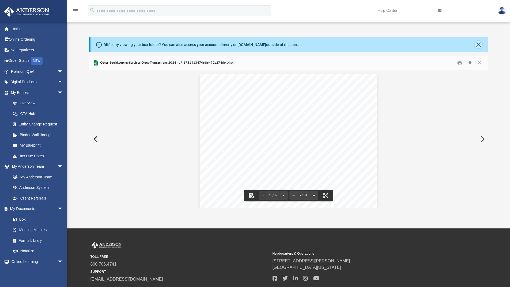
click at [411, 47] on button "Close" at bounding box center [477, 44] width 7 height 7
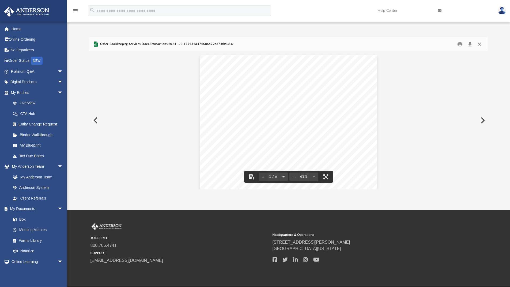
click at [411, 46] on button "Close" at bounding box center [479, 44] width 10 height 8
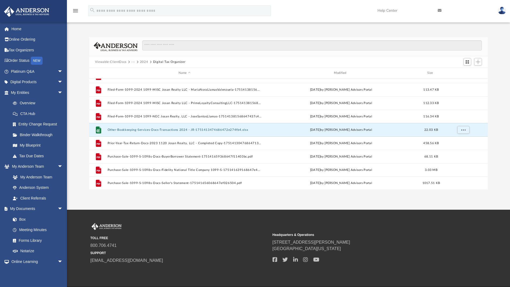
click at [132, 61] on button "···" at bounding box center [132, 62] width 3 height 5
click at [135, 71] on li "Tax" at bounding box center [147, 71] width 26 height 6
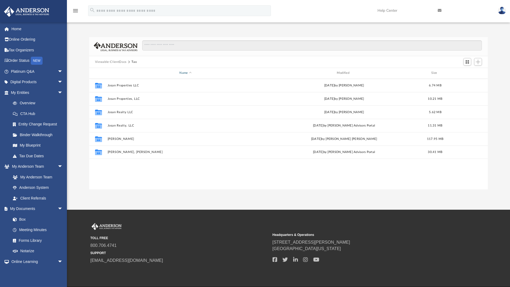
scroll to position [0, 0]
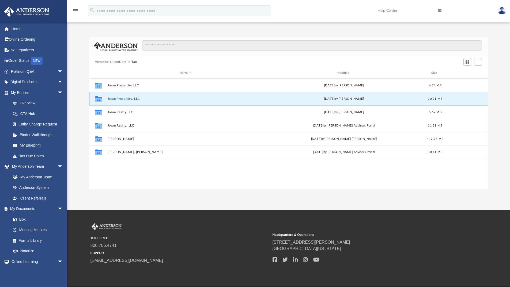
click at [128, 97] on button "Josan Properties, LLC" at bounding box center [185, 98] width 156 height 3
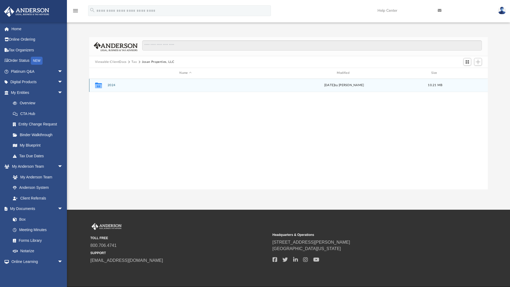
click at [115, 83] on div "Collaborated Folder 2024 [DATE] by [PERSON_NAME] 10.21 MB" at bounding box center [288, 85] width 399 height 13
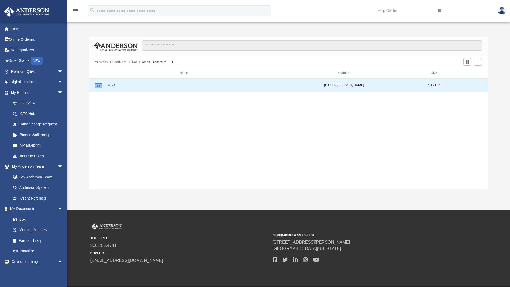
click at [115, 83] on div "Collaborated Folder 2024 [DATE] by [PERSON_NAME] 10.21 MB" at bounding box center [288, 85] width 399 height 13
click at [110, 85] on button "2024" at bounding box center [185, 84] width 156 height 3
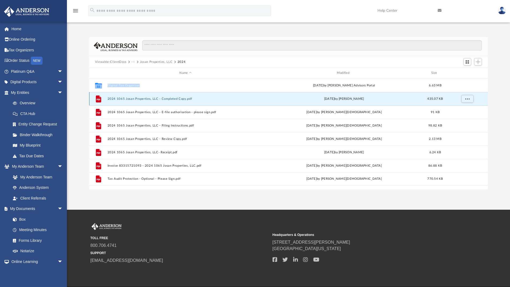
click at [162, 97] on button "2024 1065 Josan Properties, LLC - Completed Copy.pdf" at bounding box center [185, 98] width 156 height 3
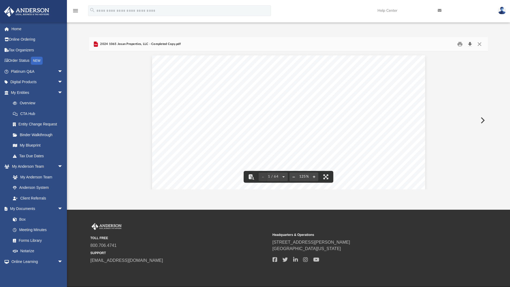
click at [411, 44] on button "Download" at bounding box center [470, 44] width 10 height 8
